Goal: Information Seeking & Learning: Learn about a topic

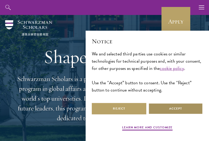
click at [180, 108] on button "Accept" at bounding box center [176, 109] width 55 height 12
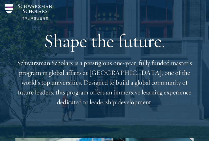
scroll to position [16, 0]
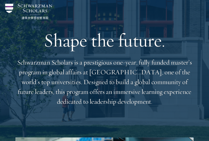
click at [180, 104] on p "Schwarzman Scholars is a prestigious one-year, fully funded master’s program in…" at bounding box center [104, 81] width 179 height 49
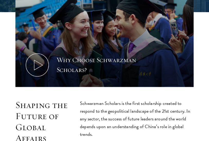
scroll to position [171, 0]
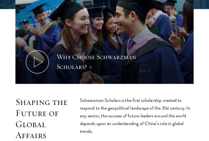
drag, startPoint x: 180, startPoint y: 104, endPoint x: 180, endPoint y: 118, distance: 14.2
click at [180, 118] on p "Schwarzman Scholars is the first scholarship created to respond to the geopolit…" at bounding box center [137, 115] width 114 height 39
click at [159, 119] on p "Schwarzman Scholars is the first scholarship created to respond to the geopolit…" at bounding box center [137, 115] width 114 height 39
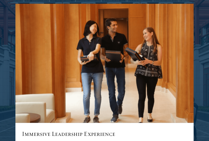
scroll to position [642, 0]
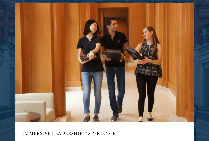
drag, startPoint x: 174, startPoint y: 126, endPoint x: 147, endPoint y: 116, distance: 28.4
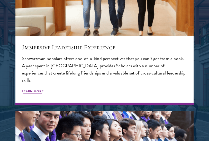
scroll to position [741, 0]
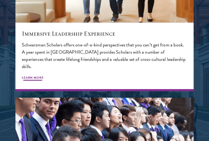
drag, startPoint x: 183, startPoint y: 104, endPoint x: 149, endPoint y: 51, distance: 63.2
click at [149, 51] on p "Schwarzman Scholars offers one-of-a-kind perspectives that you can’t get from a…" at bounding box center [105, 55] width 166 height 29
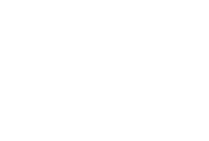
scroll to position [899, 0]
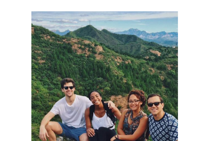
drag, startPoint x: 195, startPoint y: 110, endPoint x: 198, endPoint y: 124, distance: 14.0
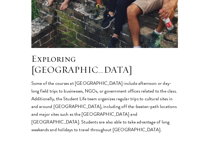
scroll to position [1068, 0]
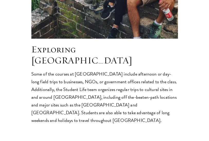
drag, startPoint x: 198, startPoint y: 124, endPoint x: 180, endPoint y: 107, distance: 24.6
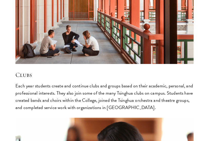
scroll to position [1375, 0]
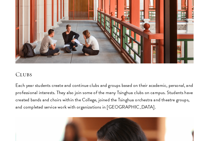
drag, startPoint x: 189, startPoint y: 120, endPoint x: 190, endPoint y: 102, distance: 18.6
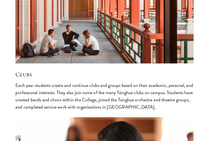
drag, startPoint x: 190, startPoint y: 102, endPoint x: 201, endPoint y: 53, distance: 49.6
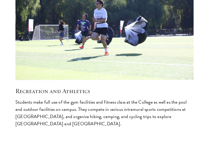
scroll to position [1702, 0]
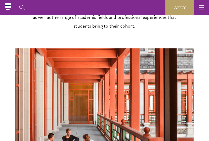
scroll to position [1247, 0]
